Goal: Check status: Check status

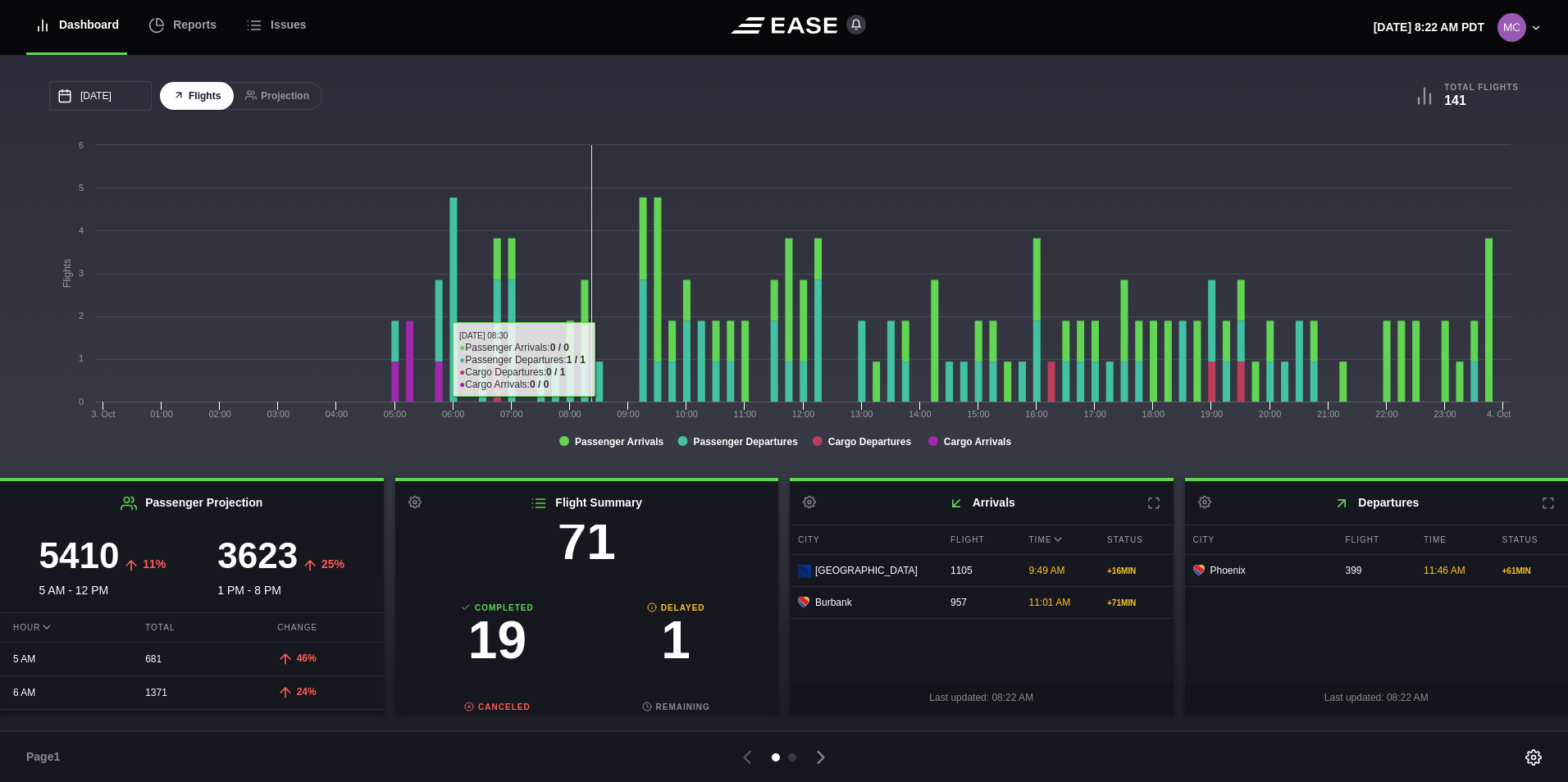
scroll to position [164, 0]
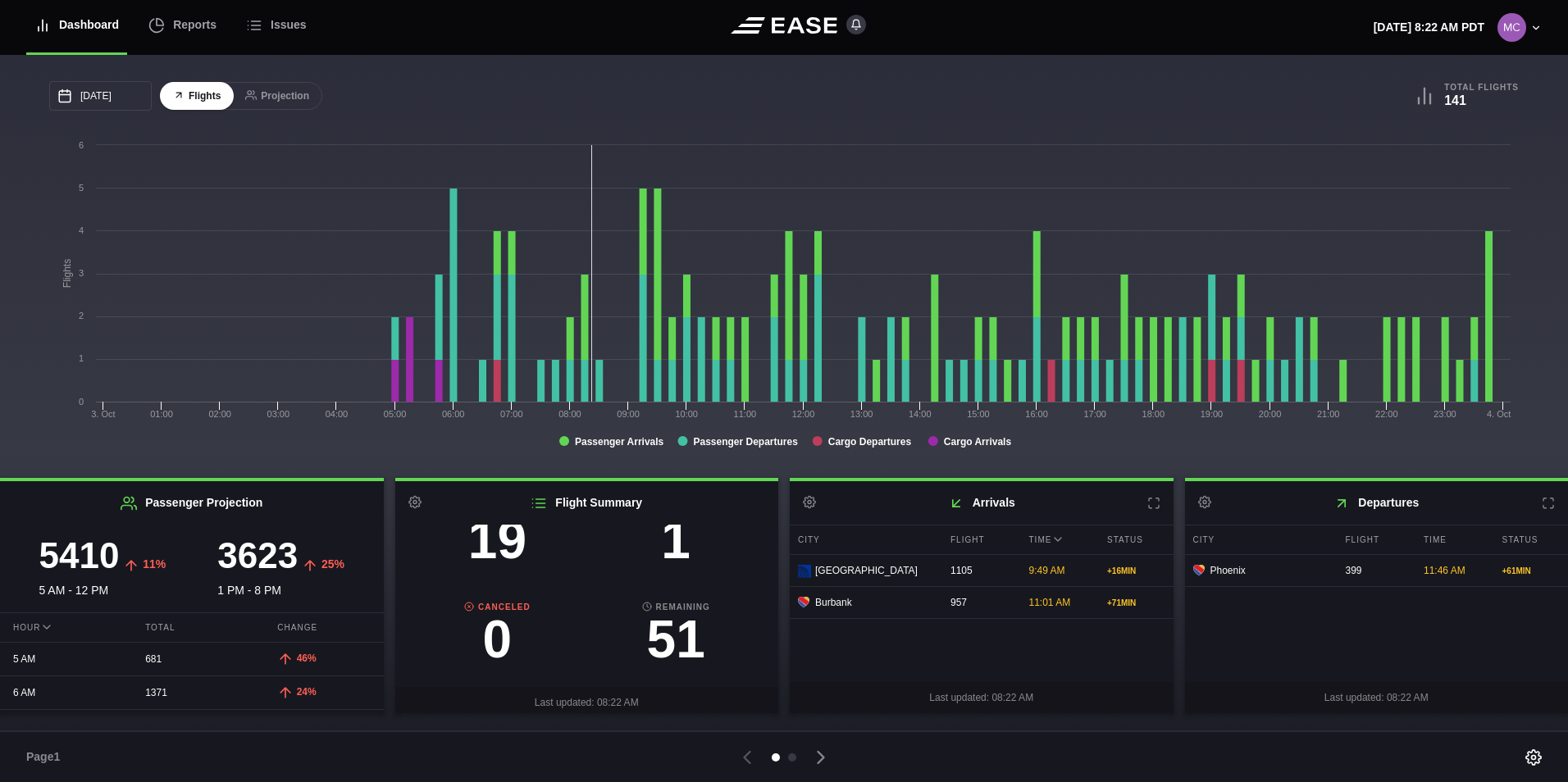
click at [682, 547] on h3 "1" at bounding box center [675, 540] width 179 height 52
select select "DELAYED"
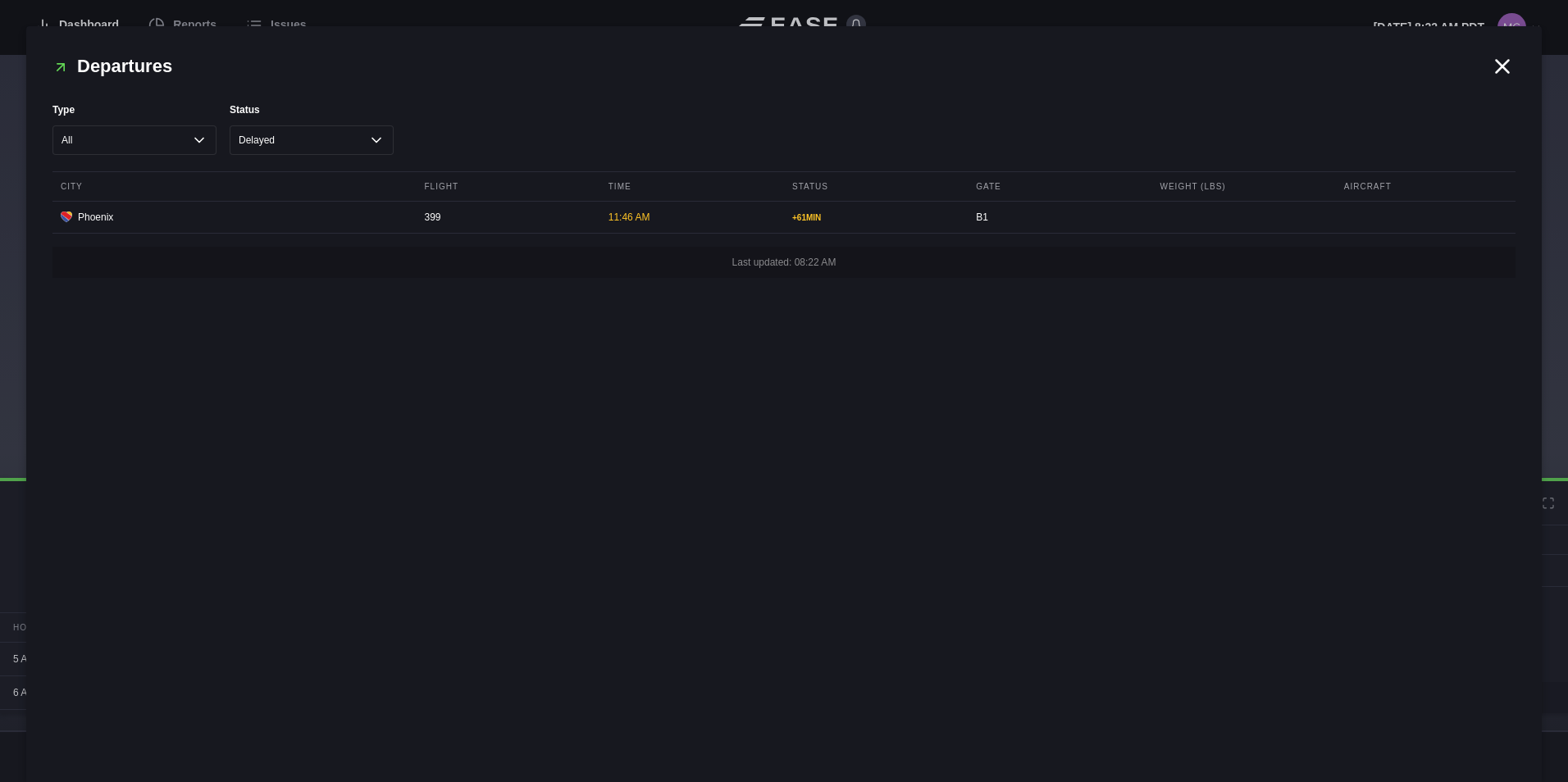
click at [1498, 72] on icon at bounding box center [1503, 66] width 12 height 12
